Goal: Information Seeking & Learning: Learn about a topic

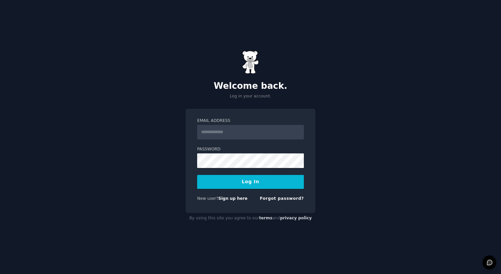
click at [229, 137] on input "Email Address" at bounding box center [250, 132] width 107 height 15
type input "**********"
click at [242, 178] on button "Log In" at bounding box center [250, 182] width 107 height 14
click at [259, 185] on button "Log In" at bounding box center [250, 182] width 107 height 14
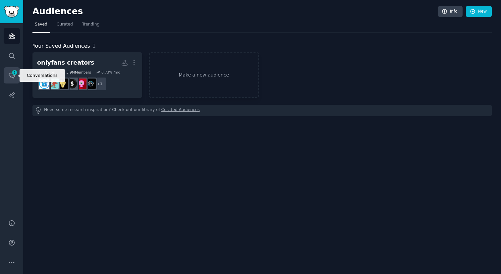
click at [11, 70] on link "Conversations 9" at bounding box center [12, 75] width 16 height 16
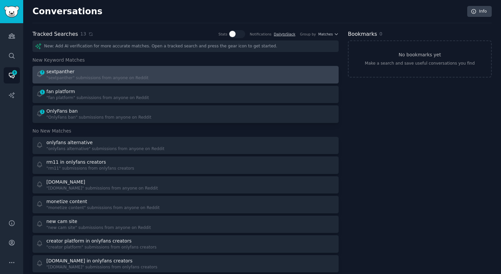
click at [84, 82] on link "7 sextpanther "sextpanther" submissions from anyone on Reddit" at bounding box center [185, 75] width 306 height 18
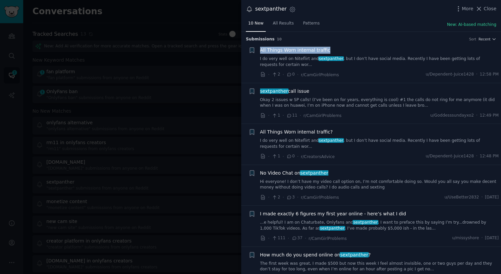
click at [445, 66] on link "I do very well on Niteflirt and sextpanther , but I don’t have social media. Re…" at bounding box center [379, 62] width 239 height 12
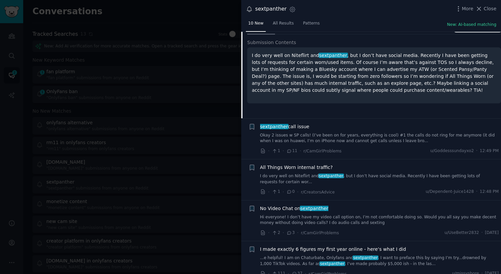
scroll to position [71, 0]
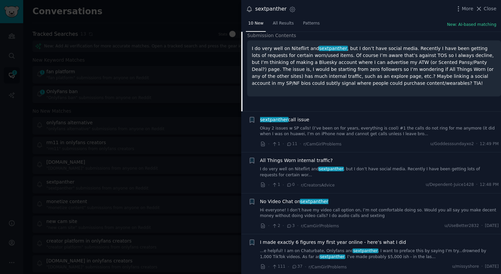
click at [291, 128] on link "Okay 2 issues w SP calls! (I’ve been on for years, everything is cool) #1 the c…" at bounding box center [379, 132] width 239 height 12
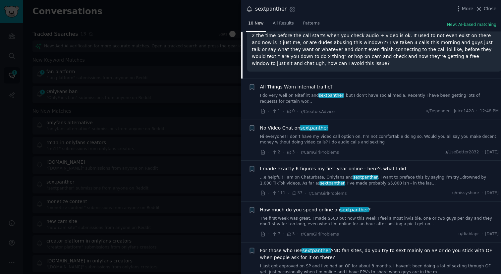
scroll to position [169, 0]
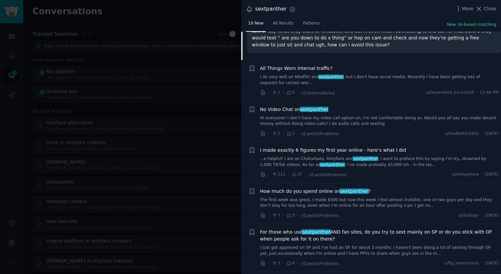
click at [302, 116] on link "Hi everyone! I don’t have my video call option on, I’m not comfortable doing so…" at bounding box center [379, 121] width 239 height 12
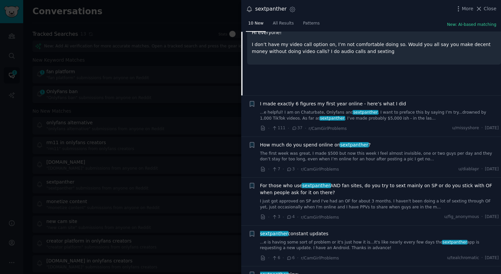
scroll to position [210, 0]
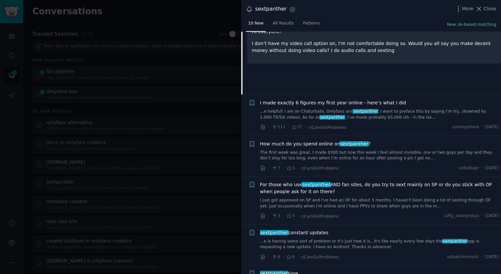
click at [417, 116] on link "...e helpful! I am on Chaturbate, Onlyfans and sextpanther . I want to preface …" at bounding box center [379, 115] width 239 height 12
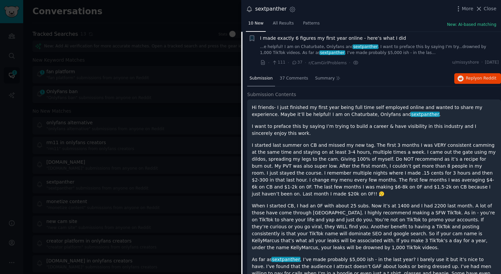
scroll to position [174, 0]
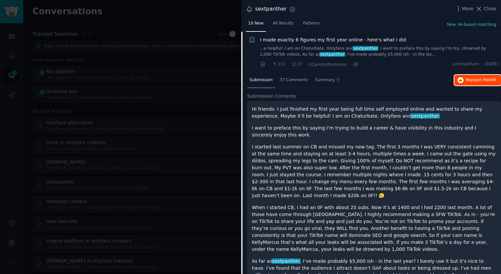
click at [473, 80] on span "Reply on Reddit" at bounding box center [481, 80] width 30 height 6
click at [205, 93] on div at bounding box center [250, 137] width 501 height 274
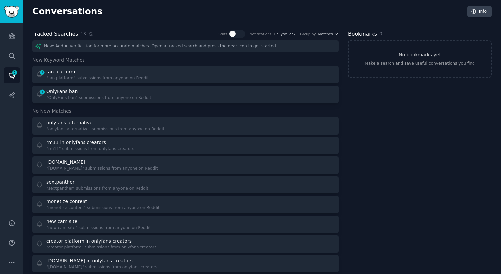
click at [205, 93] on div at bounding box center [262, 94] width 145 height 13
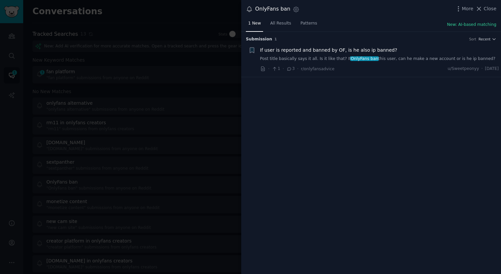
click at [291, 60] on link "Post title basically says it all. Is it like that? If OnlyFans ban this user, c…" at bounding box center [379, 59] width 239 height 6
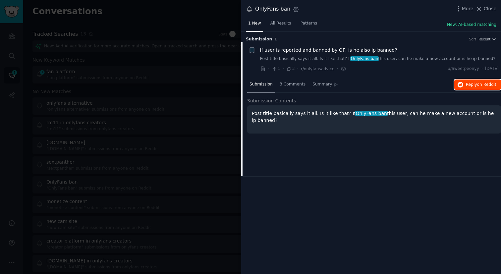
click at [470, 80] on button "Reply on Reddit" at bounding box center [477, 85] width 47 height 11
